Goal: Task Accomplishment & Management: Manage account settings

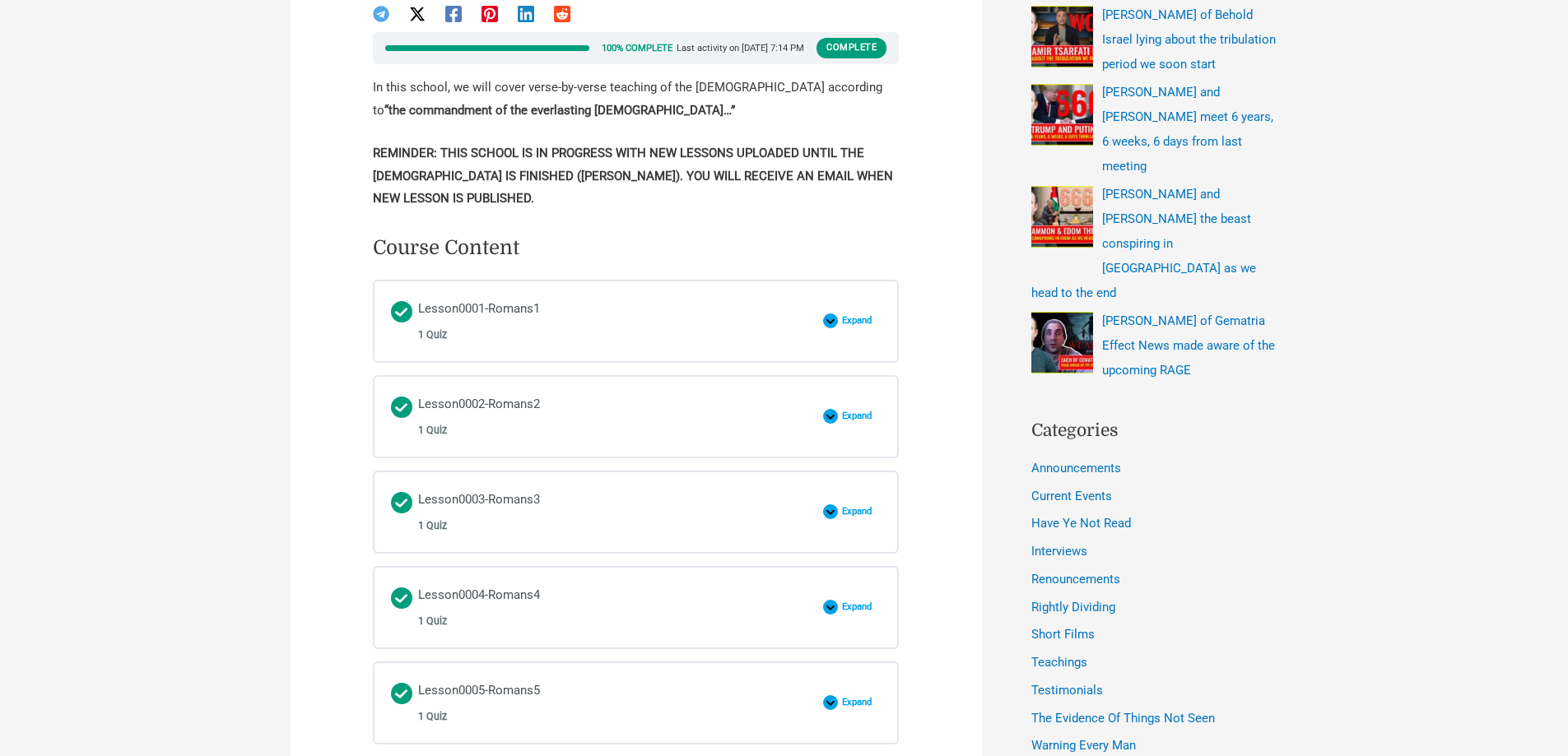
scroll to position [494, 0]
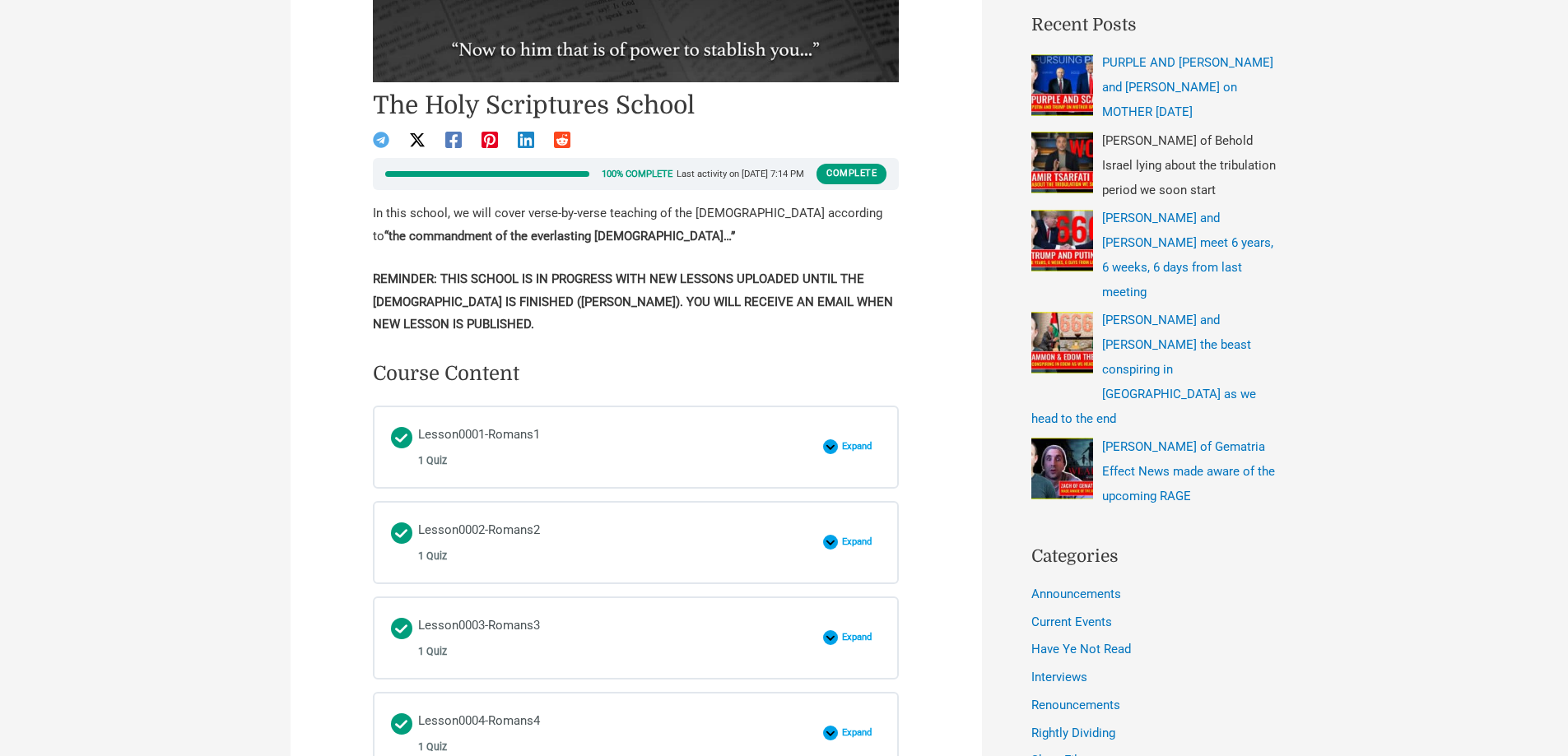
click at [1057, 165] on img "Recent Posts" at bounding box center [1062, 163] width 61 height 61
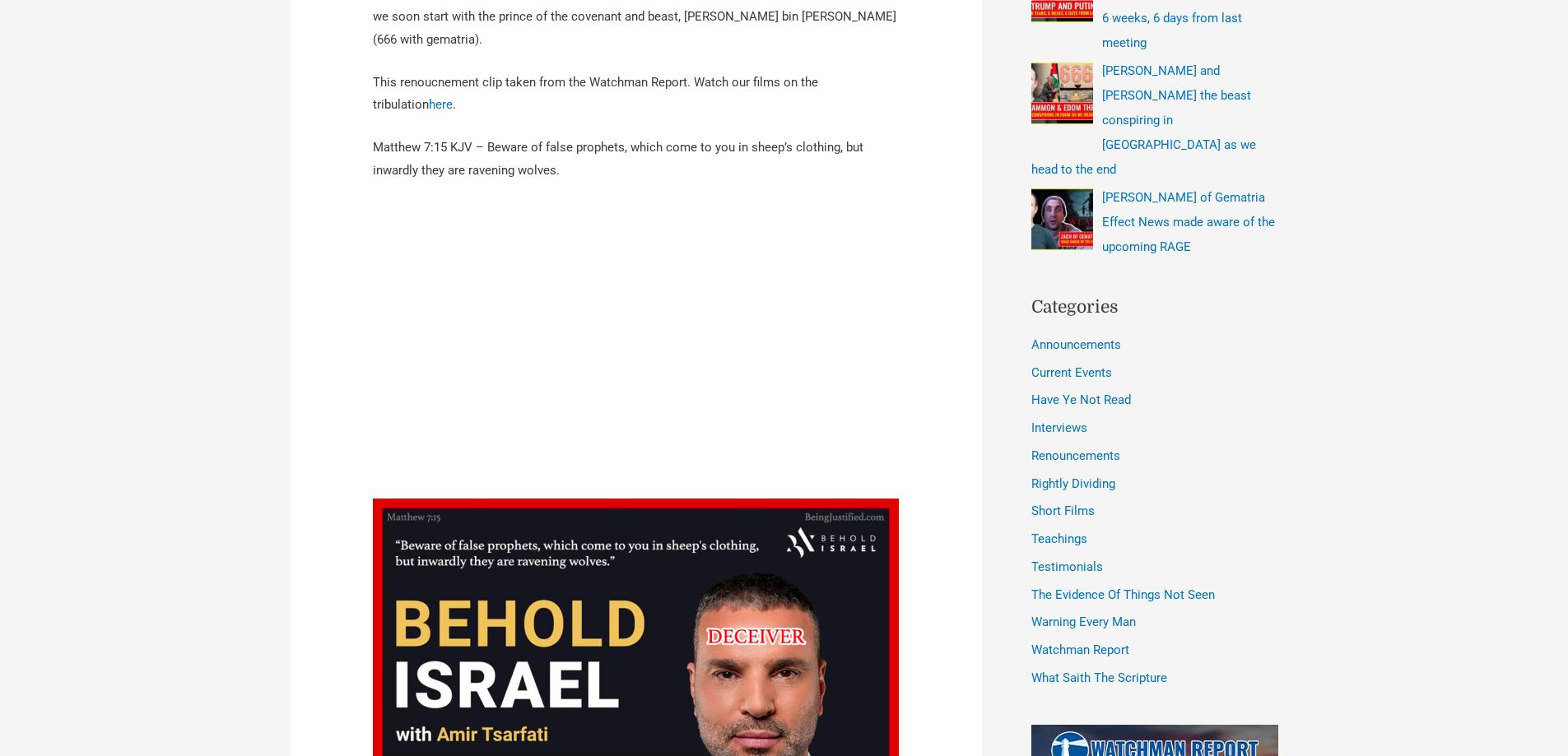
scroll to position [658, 0]
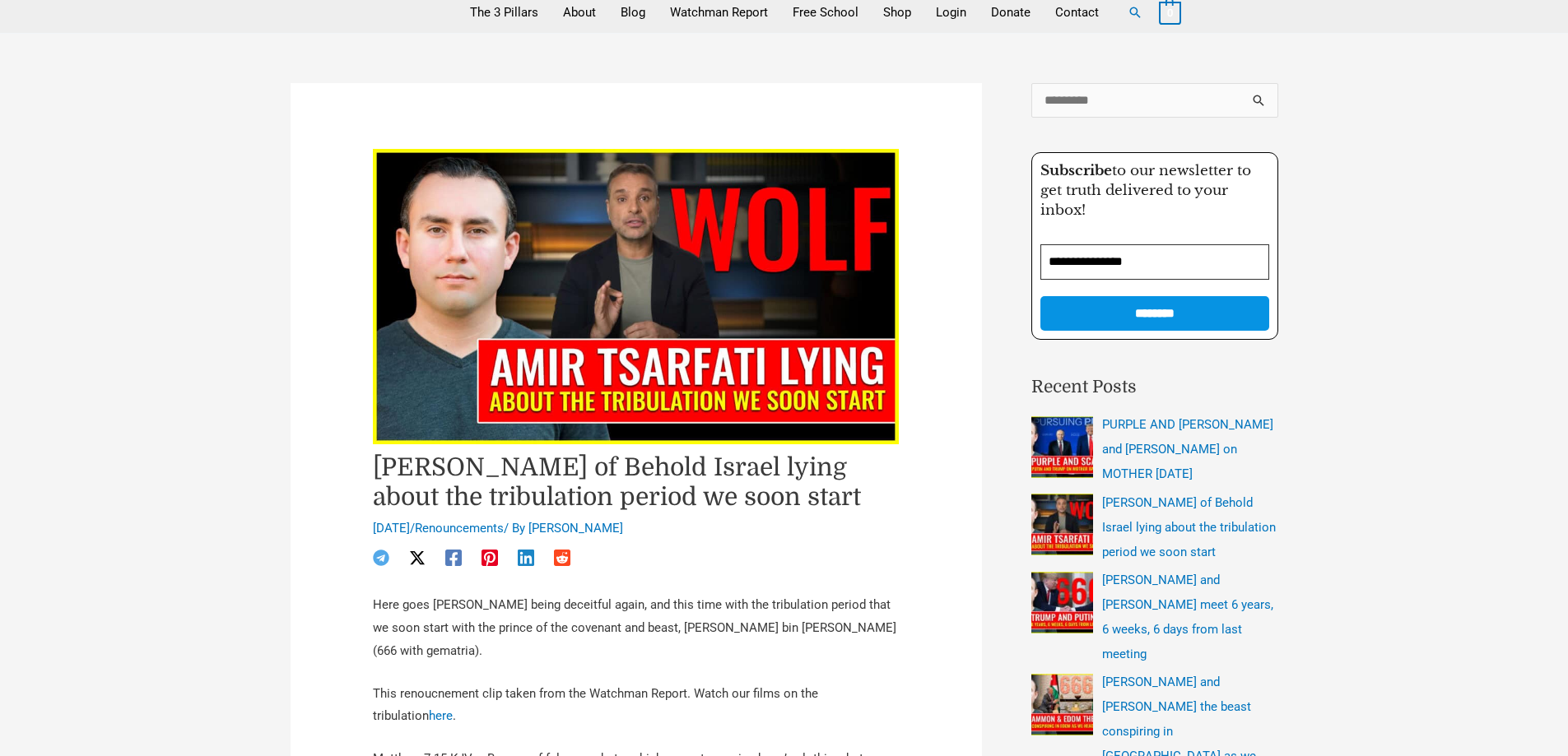
scroll to position [0, 0]
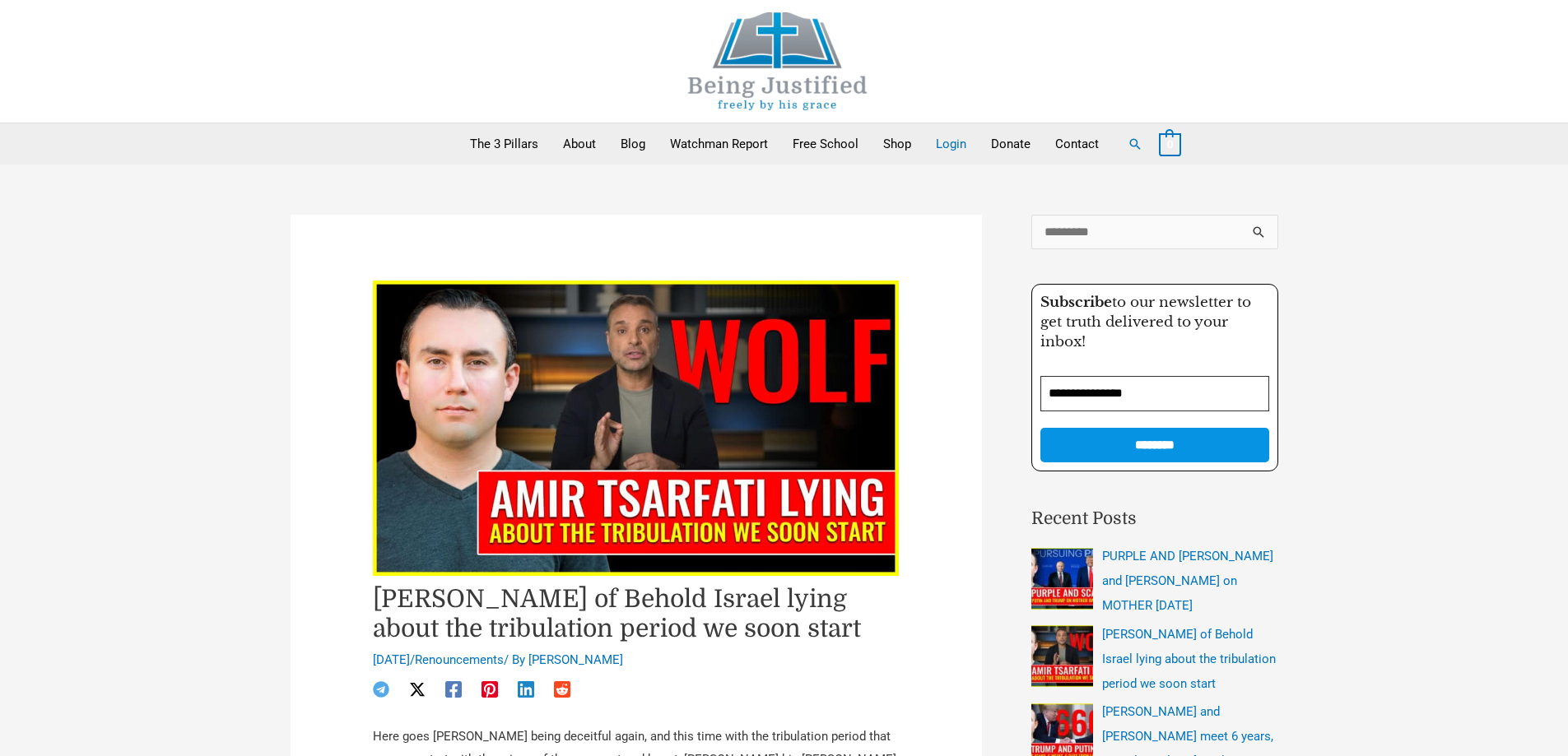
click at [947, 137] on link "Login" at bounding box center [951, 145] width 55 height 42
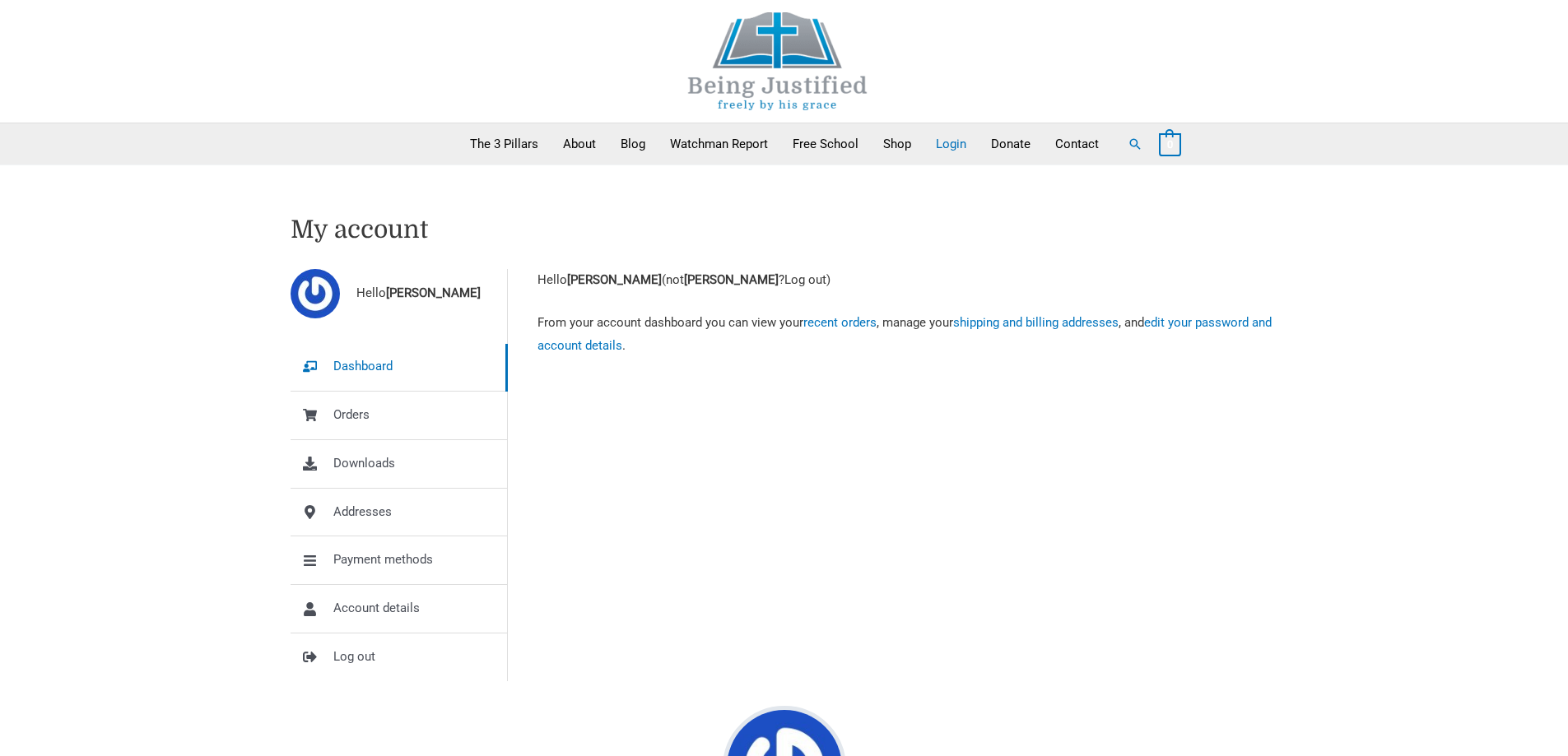
click at [827, 276] on link "Log out" at bounding box center [805, 280] width 42 height 14
